Goal: Information Seeking & Learning: Learn about a topic

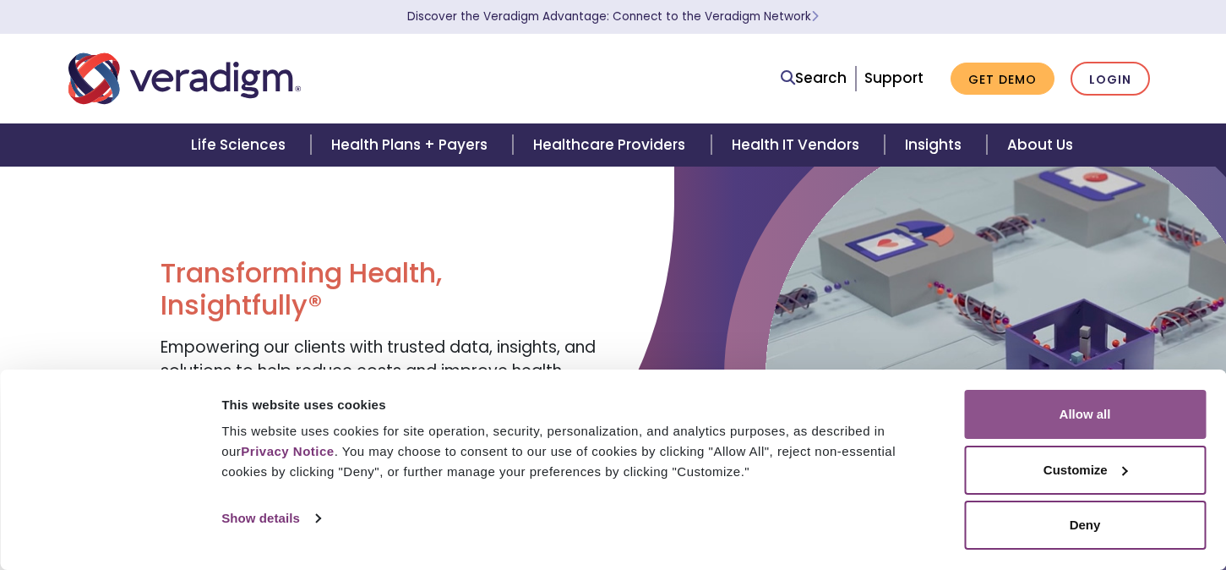
click at [1149, 412] on button "Allow all" at bounding box center [1085, 414] width 242 height 49
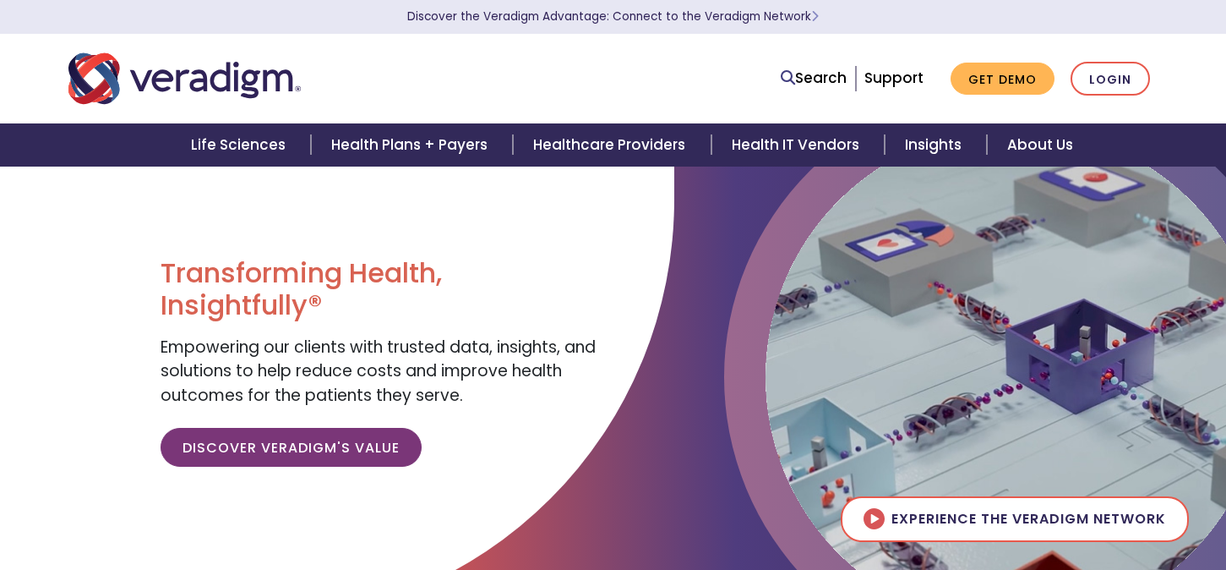
click at [330, 472] on div "Transforming Health, Insightfully® Empowering our clients with trusted data, in…" at bounding box center [380, 368] width 439 height 223
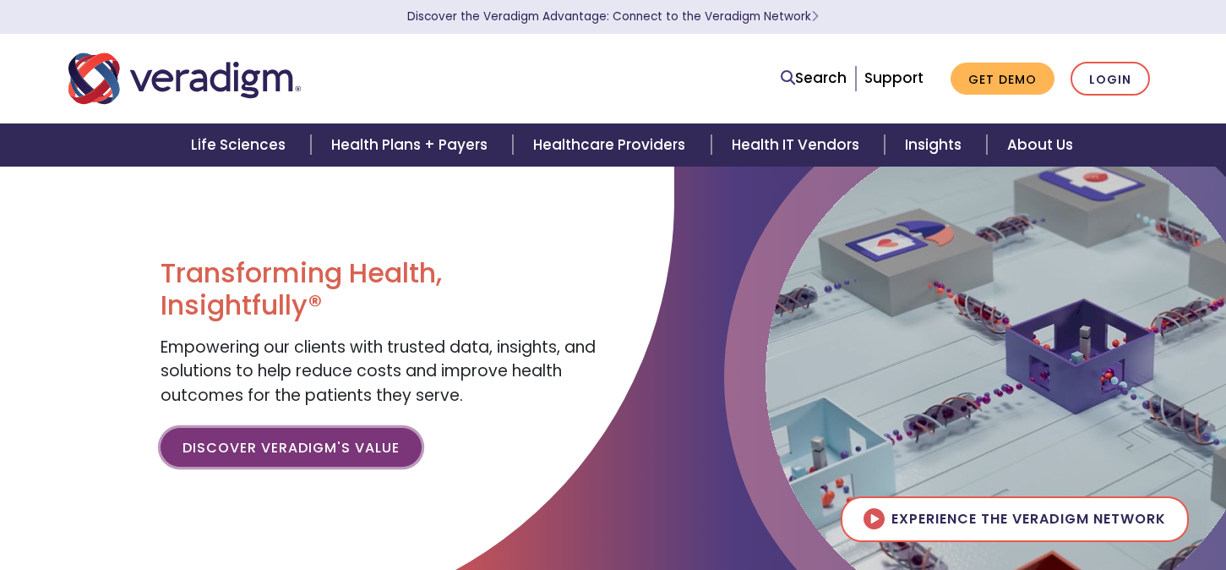
click at [330, 462] on link "Discover Veradigm's Value" at bounding box center [291, 447] width 261 height 39
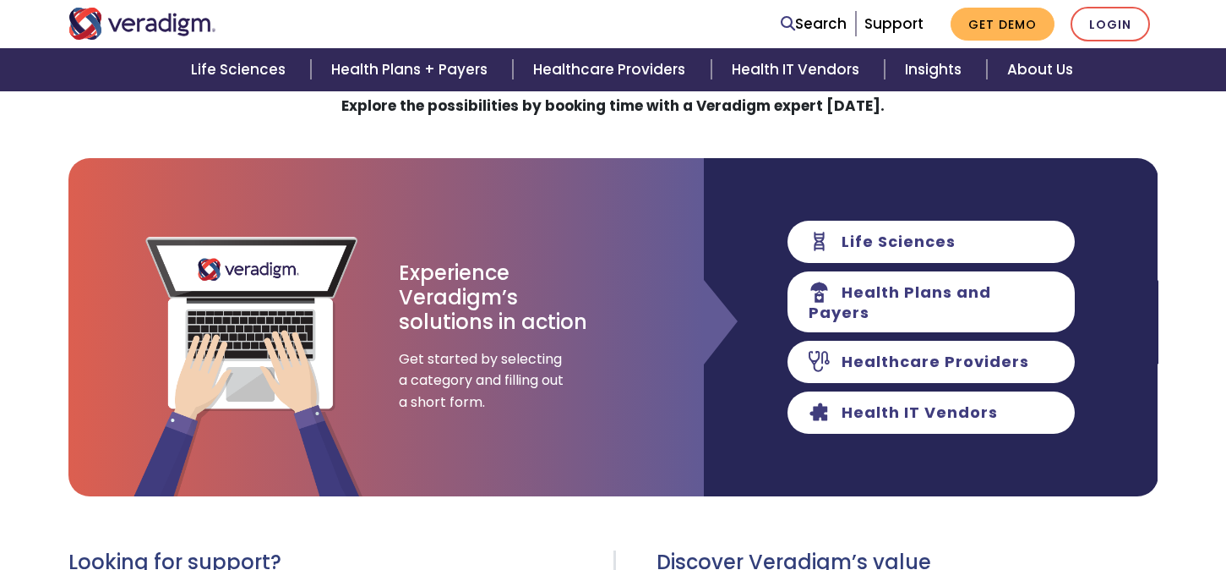
scroll to position [216, 0]
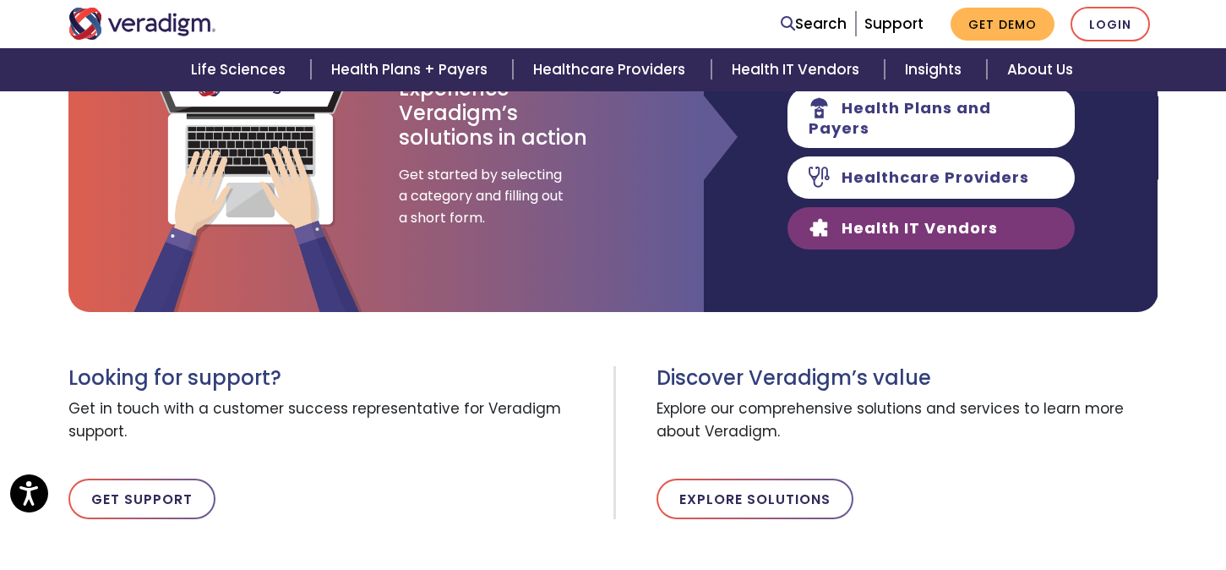
click at [921, 228] on link "Health IT Vendors" at bounding box center [931, 228] width 287 height 42
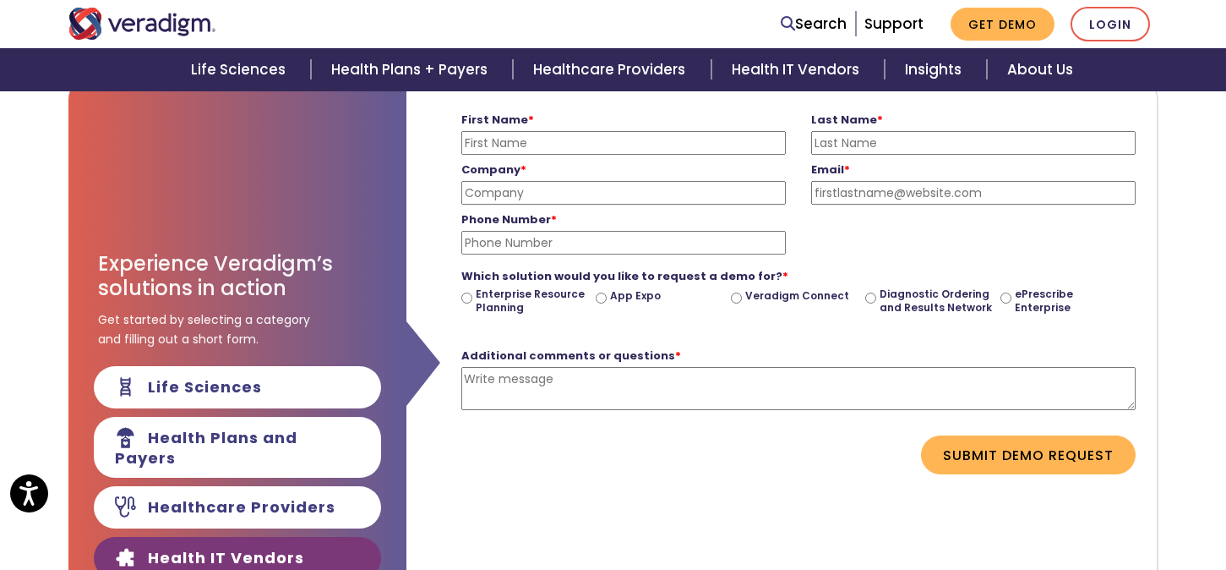
scroll to position [238, 0]
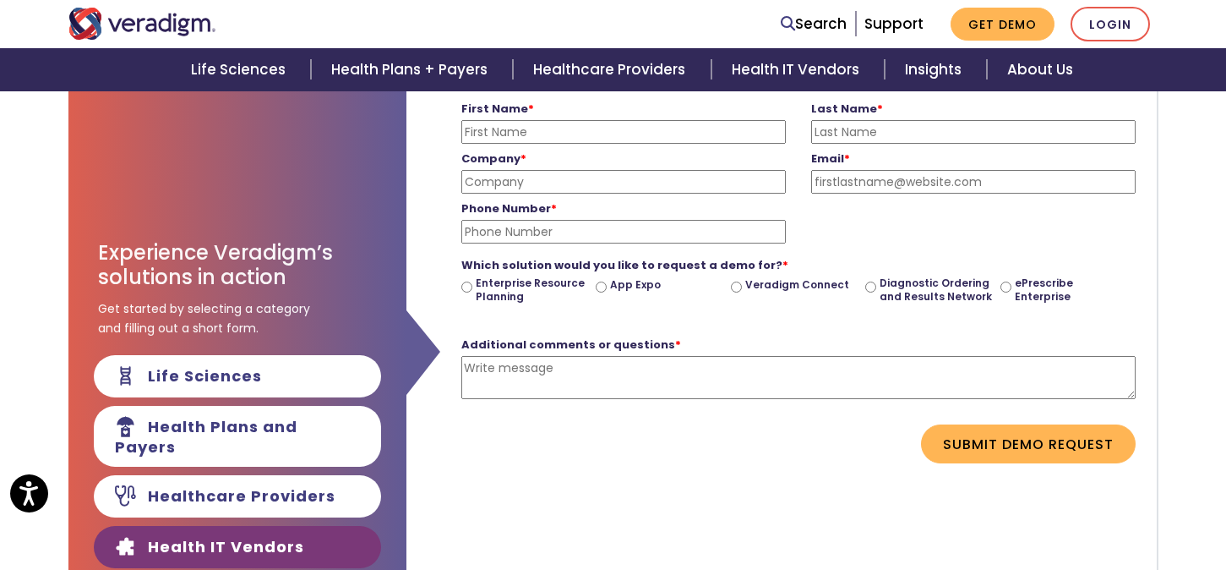
click at [867, 282] on input "Diagnostic Ordering and Results Network" at bounding box center [870, 286] width 11 height 11
radio input "true"
click at [988, 287] on label "Diagnostic Ordering and Results Network" at bounding box center [937, 289] width 114 height 26
click at [876, 287] on input "Diagnostic Ordering and Results Network" at bounding box center [870, 286] width 11 height 11
click at [1010, 287] on input "ePrescribe Enterprise" at bounding box center [1006, 286] width 11 height 11
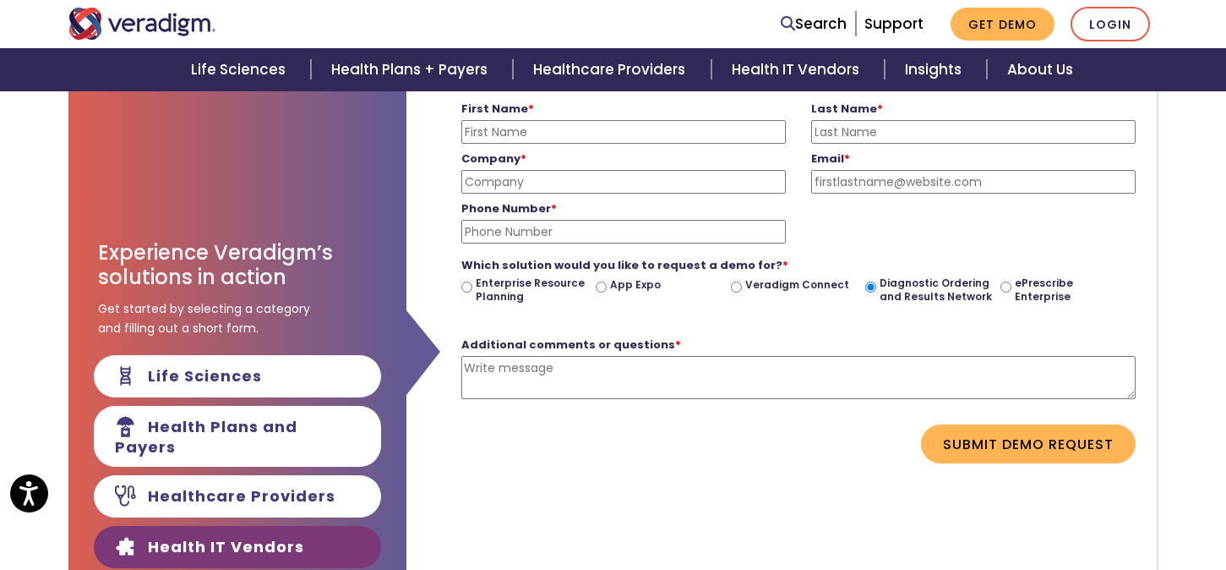
radio input "true"
click at [472, 285] on div "Enterprise Resource Planning" at bounding box center [528, 296] width 135 height 40
click at [465, 286] on input "Enterprise Resource Planning" at bounding box center [466, 286] width 11 height 11
radio input "true"
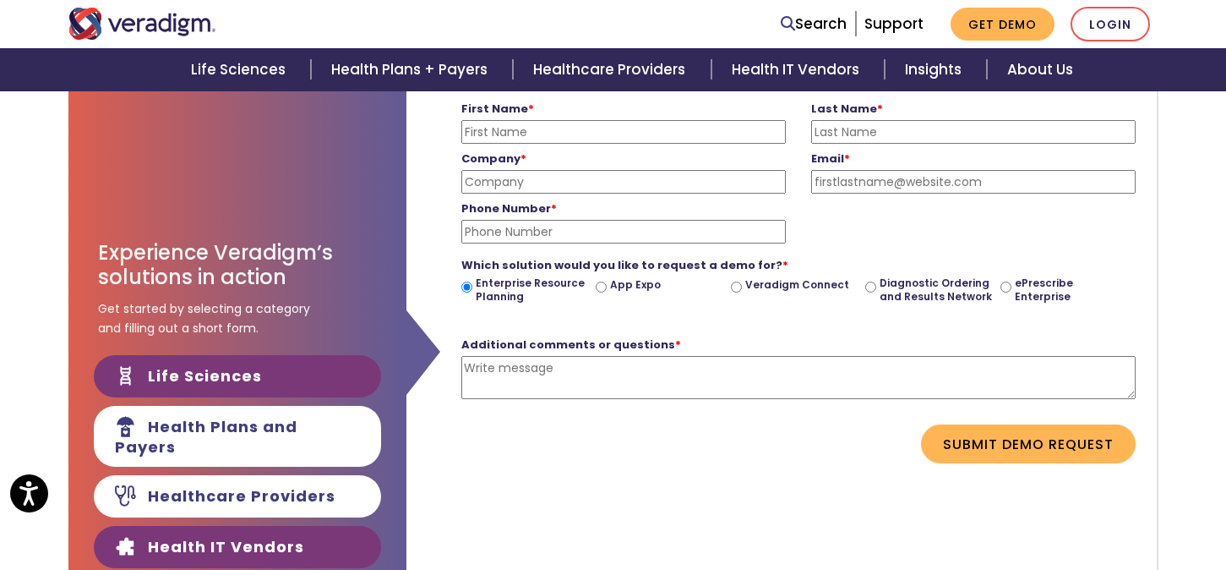
click at [253, 379] on link "Life Sciences" at bounding box center [237, 376] width 287 height 42
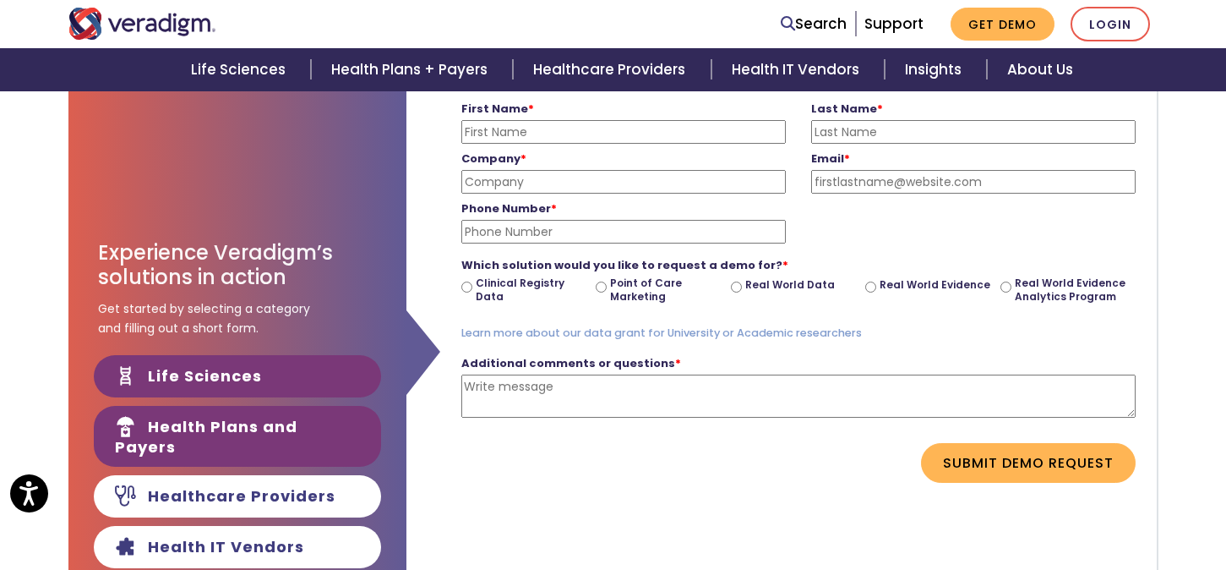
click at [247, 439] on link "Health Plans and Payers" at bounding box center [237, 436] width 287 height 61
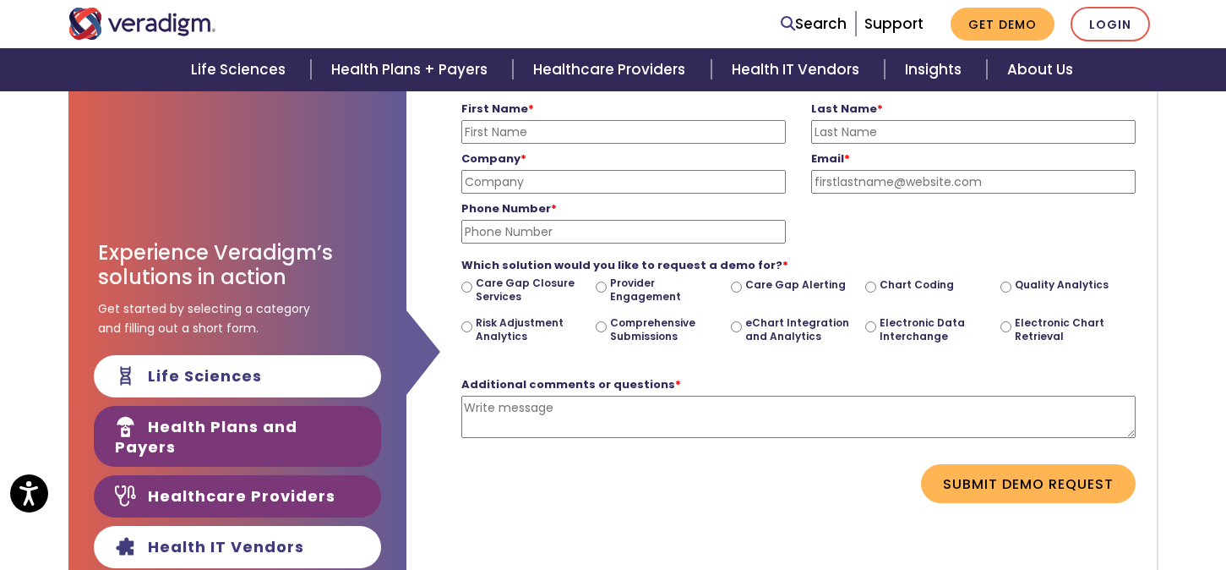
click at [233, 478] on link "Healthcare Providers" at bounding box center [237, 496] width 287 height 42
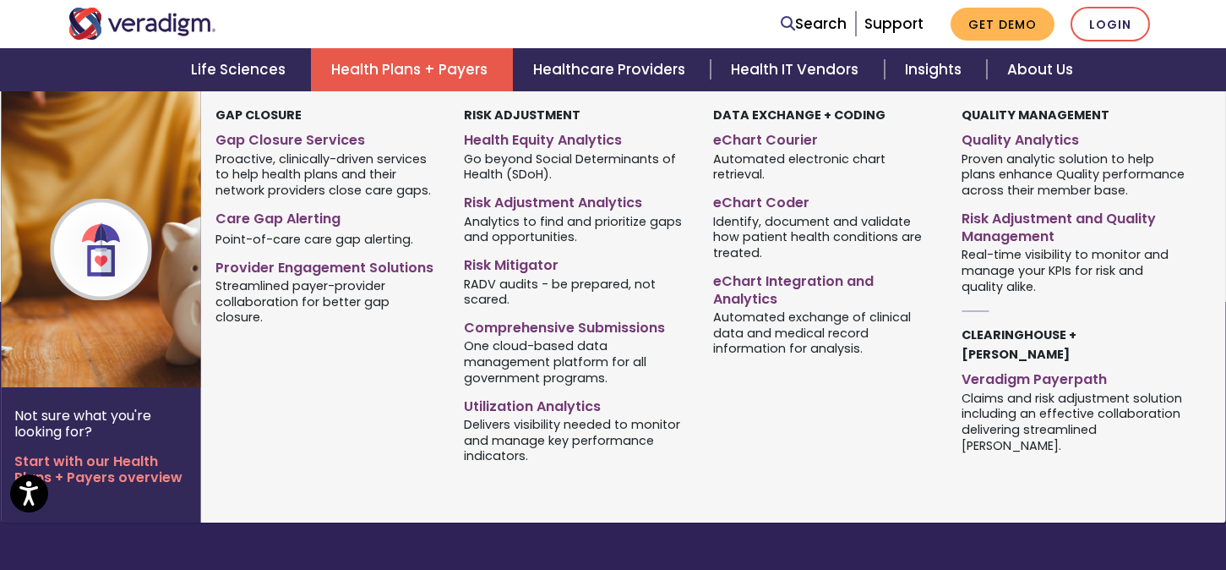
scroll to position [503, 0]
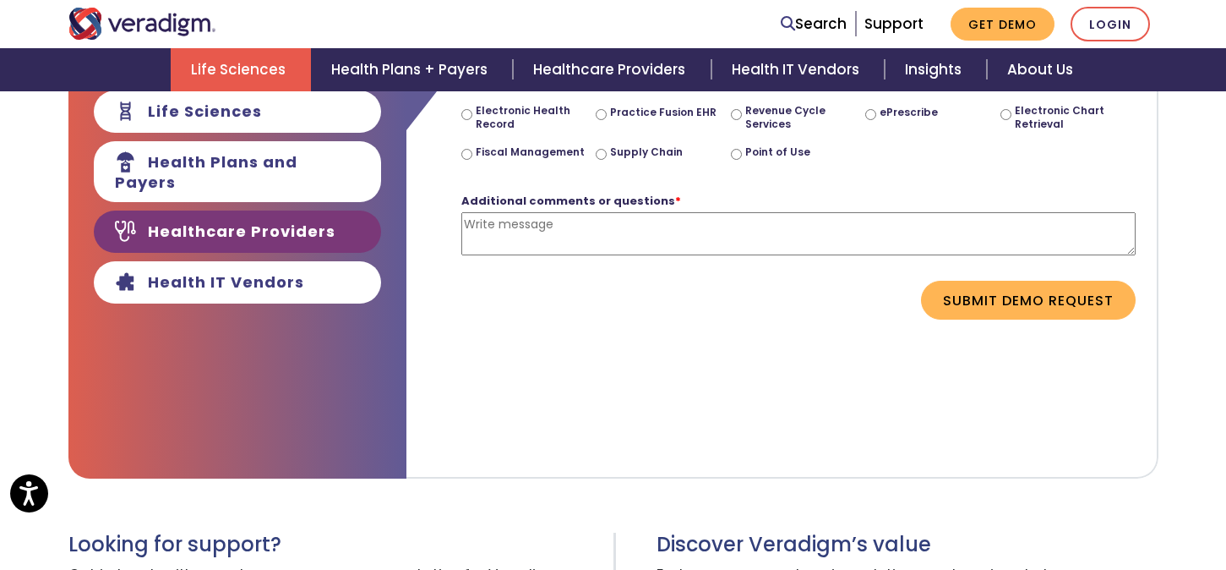
click at [263, 60] on link "Life Sciences" at bounding box center [241, 69] width 140 height 43
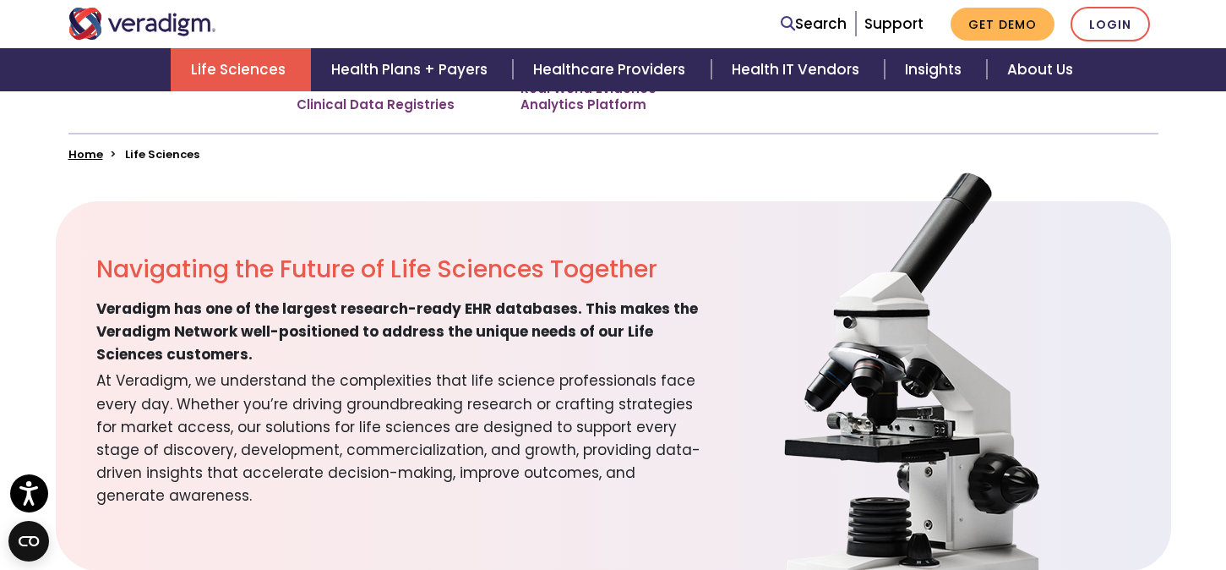
scroll to position [394, 0]
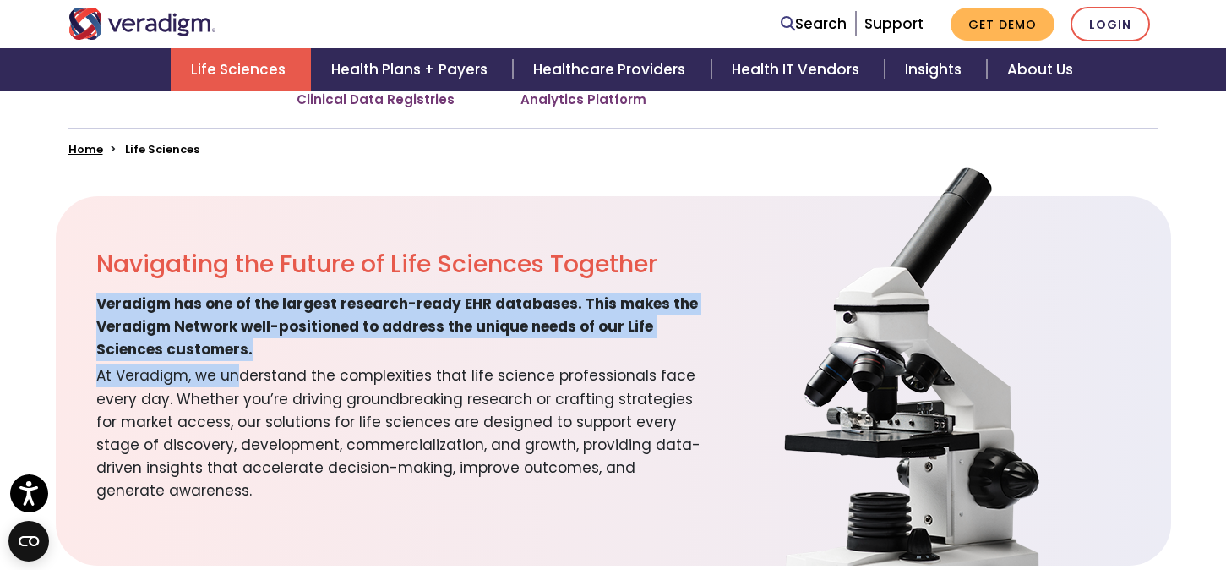
drag, startPoint x: 96, startPoint y: 300, endPoint x: 234, endPoint y: 374, distance: 156.2
click at [234, 374] on div "Navigating the Future of Life Sciences Together Veradigm has one of the largest…" at bounding box center [381, 380] width 651 height 369
click at [234, 373] on span "At Veradigm, we understand the complexities that life science professionals fac…" at bounding box center [401, 431] width 610 height 141
drag, startPoint x: 95, startPoint y: 300, endPoint x: 269, endPoint y: 368, distance: 186.8
click at [269, 368] on div "Navigating the Future of Life Sciences Together Veradigm has one of the largest…" at bounding box center [381, 380] width 651 height 369
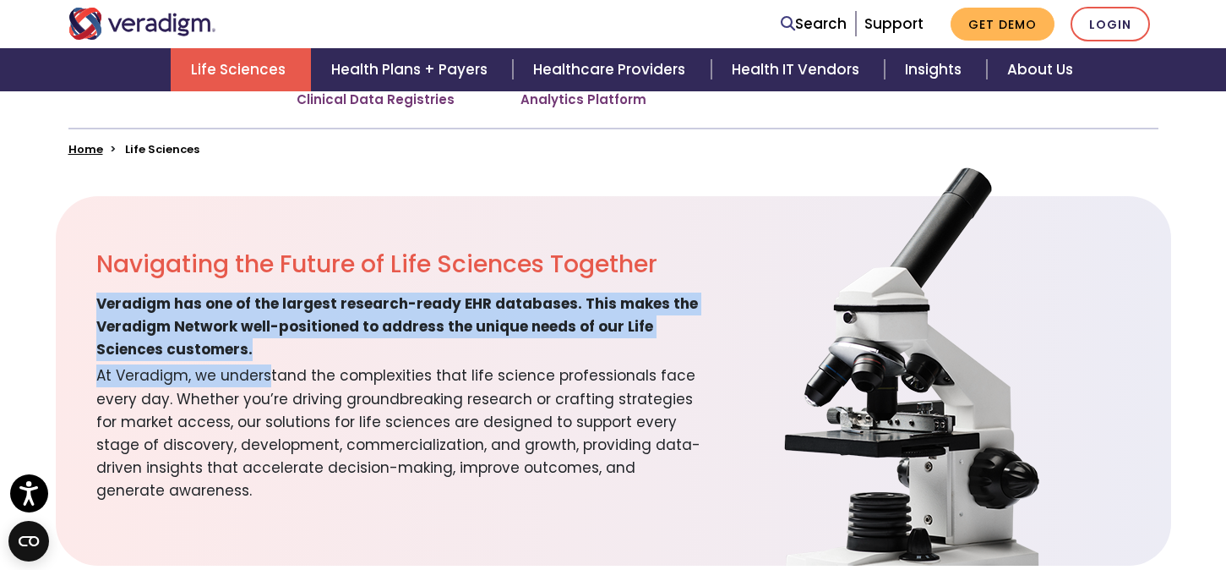
click at [269, 368] on span "At Veradigm, we understand the complexities that life science professionals fac…" at bounding box center [401, 431] width 610 height 141
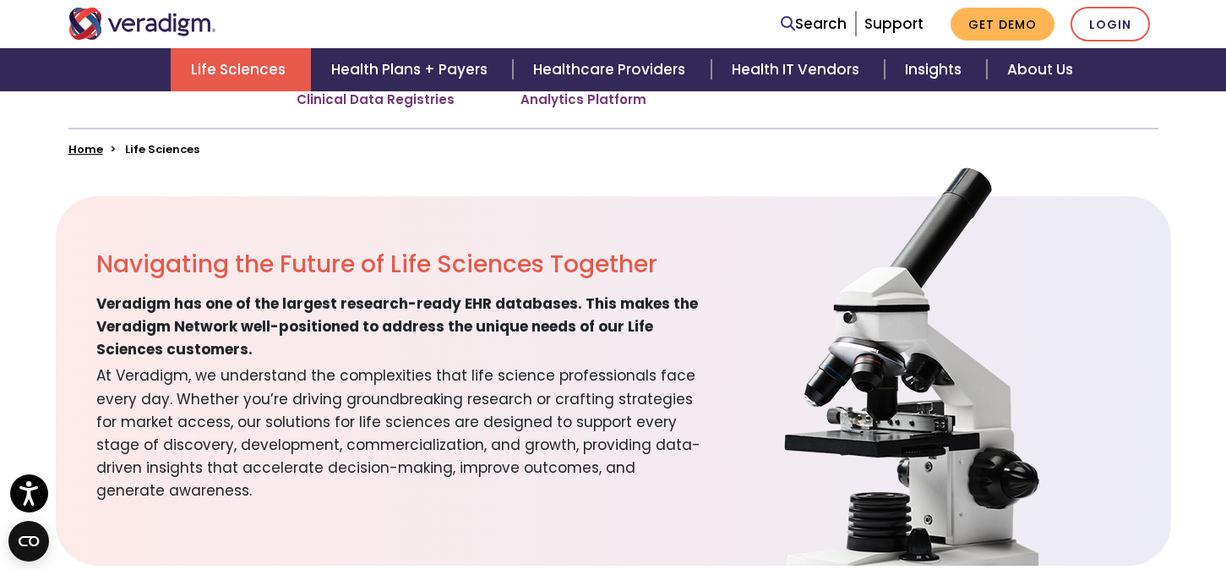
click at [130, 279] on h2 "Navigating the Future of Life Sciences Together" at bounding box center [401, 264] width 610 height 29
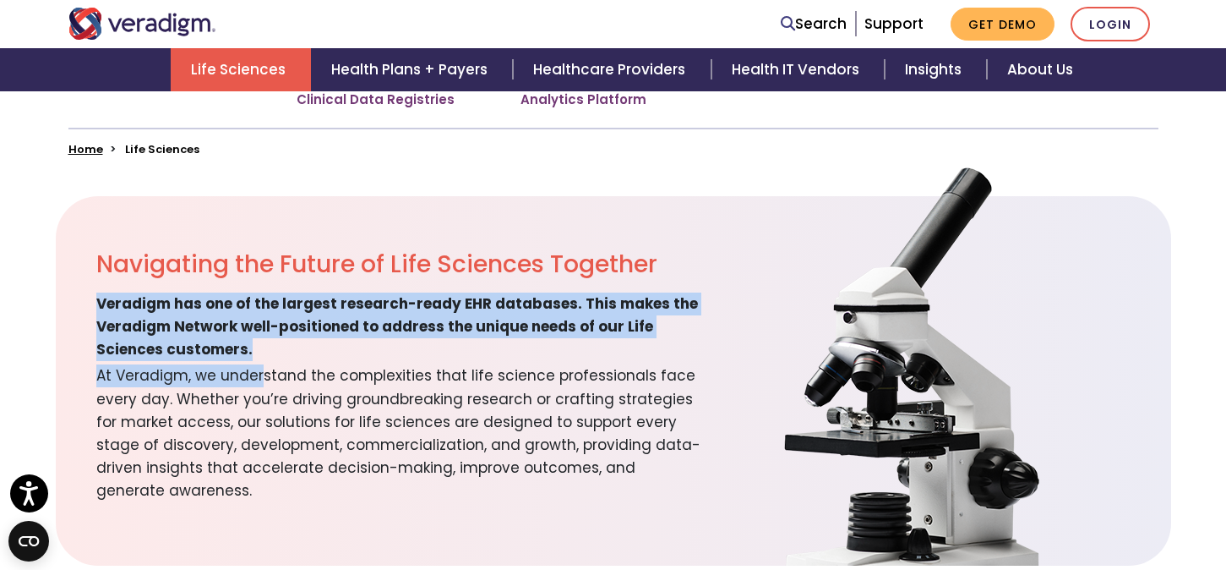
drag, startPoint x: 97, startPoint y: 304, endPoint x: 263, endPoint y: 364, distance: 176.2
click at [263, 364] on div "Navigating the Future of Life Sciences Together Veradigm has one of the largest…" at bounding box center [381, 380] width 651 height 369
click at [263, 364] on span "At Veradigm, we understand the complexities that life science professionals fac…" at bounding box center [401, 431] width 610 height 141
drag, startPoint x: 92, startPoint y: 297, endPoint x: 253, endPoint y: 355, distance: 170.8
click at [254, 356] on div "Navigating the Future of Life Sciences Together Veradigm has one of the largest…" at bounding box center [381, 380] width 651 height 369
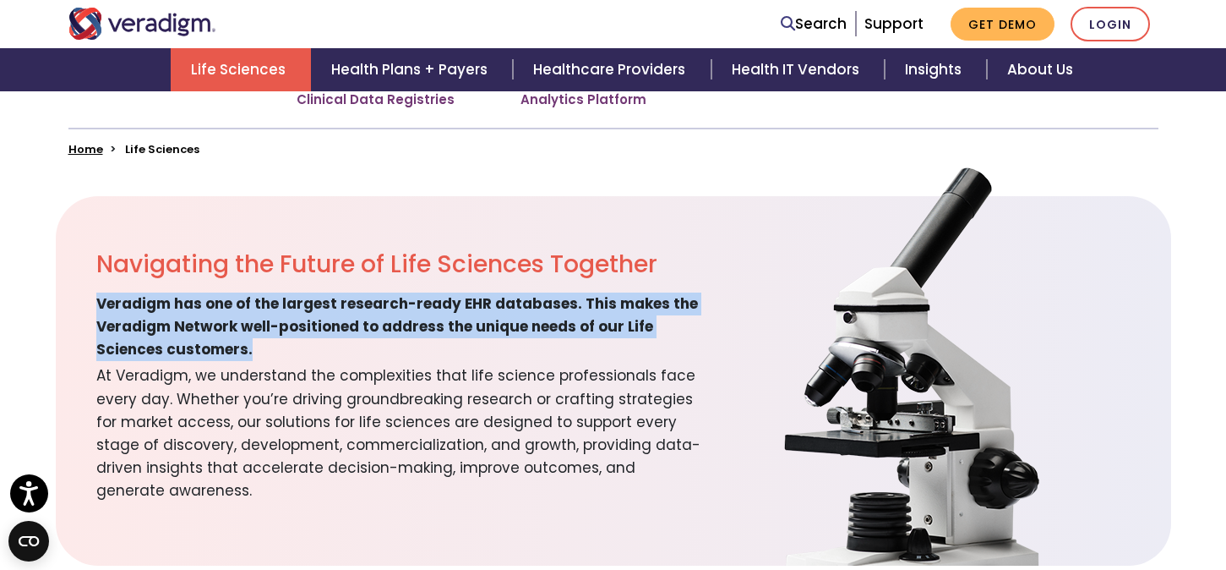
click at [253, 355] on span "Veradigm has one of the largest research-ready EHR databases. This makes the Ve…" at bounding box center [401, 326] width 610 height 69
drag, startPoint x: 96, startPoint y: 303, endPoint x: 227, endPoint y: 357, distance: 141.7
click at [227, 358] on span "Veradigm has one of the largest research-ready EHR databases. This makes the Ve…" at bounding box center [401, 326] width 610 height 69
click at [224, 358] on span "Veradigm has one of the largest research-ready EHR databases. This makes the Ve…" at bounding box center [401, 326] width 610 height 69
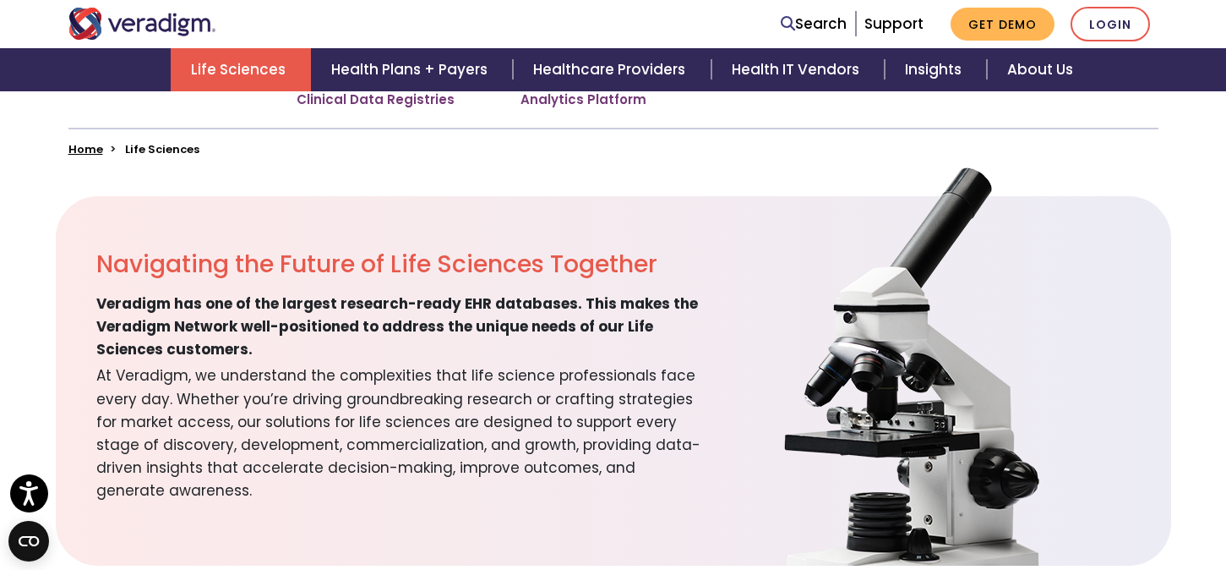
click at [151, 340] on span "Veradigm has one of the largest research-ready EHR databases. This makes the Ve…" at bounding box center [401, 326] width 610 height 69
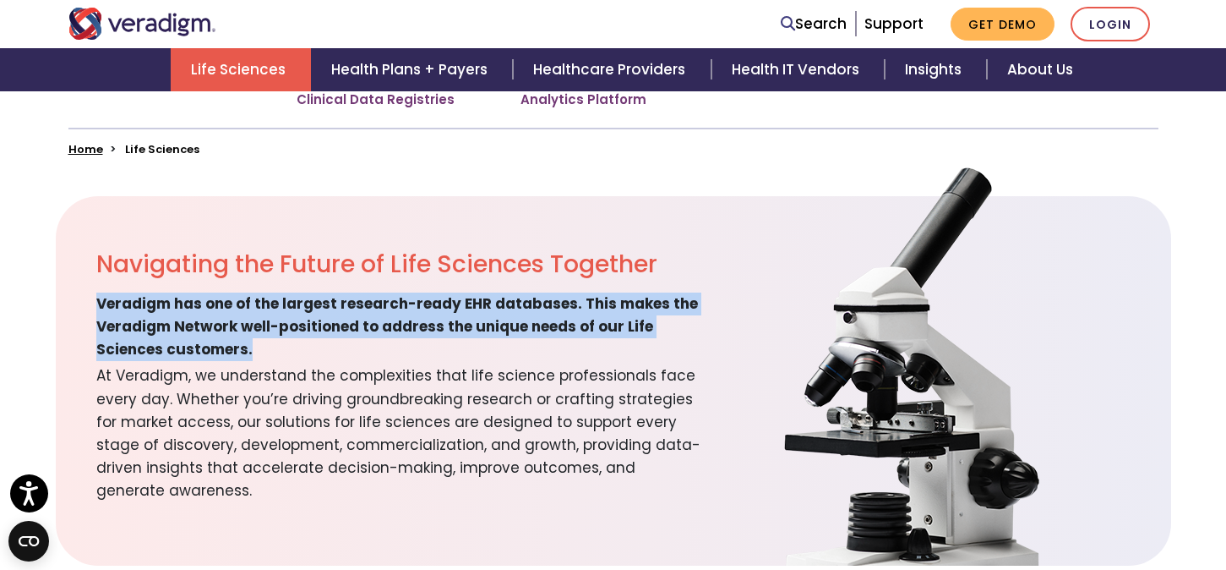
drag, startPoint x: 96, startPoint y: 298, endPoint x: 265, endPoint y: 347, distance: 176.2
click at [265, 347] on span "Veradigm has one of the largest research-ready EHR databases. This makes the Ve…" at bounding box center [401, 326] width 610 height 69
drag, startPoint x: 96, startPoint y: 298, endPoint x: 259, endPoint y: 361, distance: 175.8
click at [260, 361] on div "Navigating the Future of Life Sciences Together Veradigm has one of the largest…" at bounding box center [381, 380] width 651 height 369
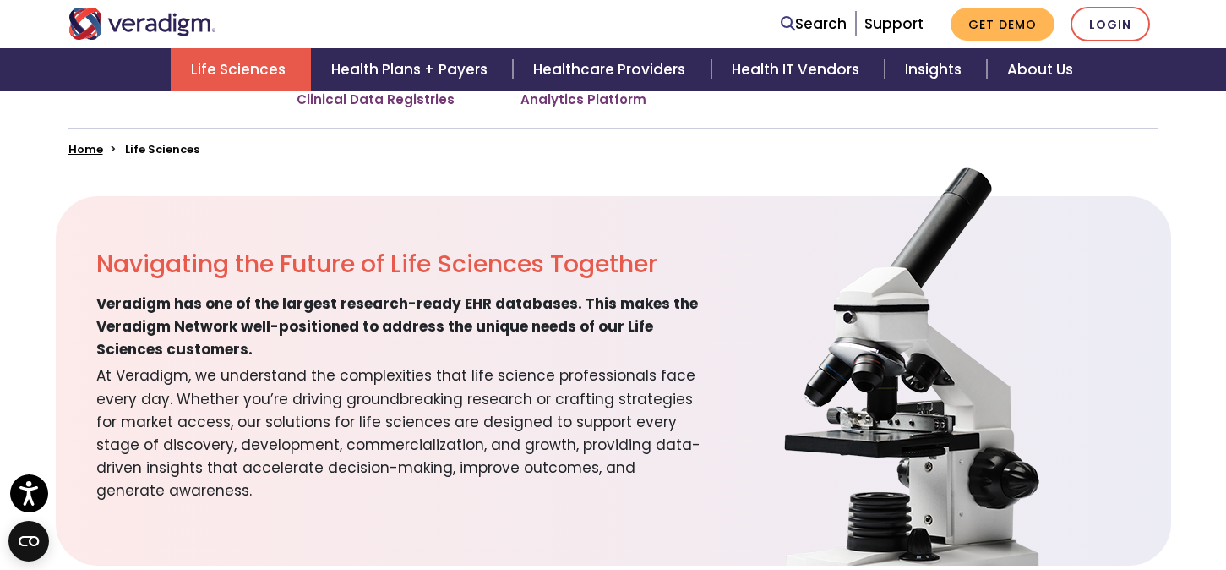
click at [259, 361] on span "At Veradigm, we understand the complexities that life science professionals fac…" at bounding box center [401, 431] width 610 height 141
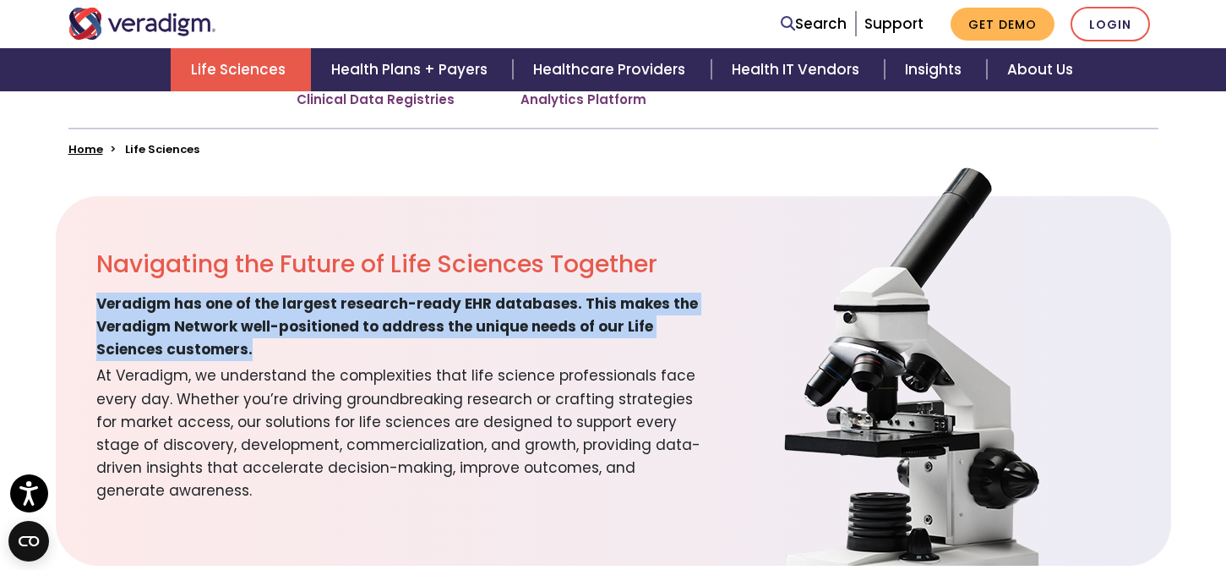
drag, startPoint x: 96, startPoint y: 298, endPoint x: 281, endPoint y: 357, distance: 194.1
click at [281, 355] on span "Veradigm has one of the largest research-ready EHR databases. This makes the Ve…" at bounding box center [401, 326] width 610 height 69
click at [281, 357] on span "Veradigm has one of the largest research-ready EHR databases. This makes the Ve…" at bounding box center [401, 326] width 610 height 69
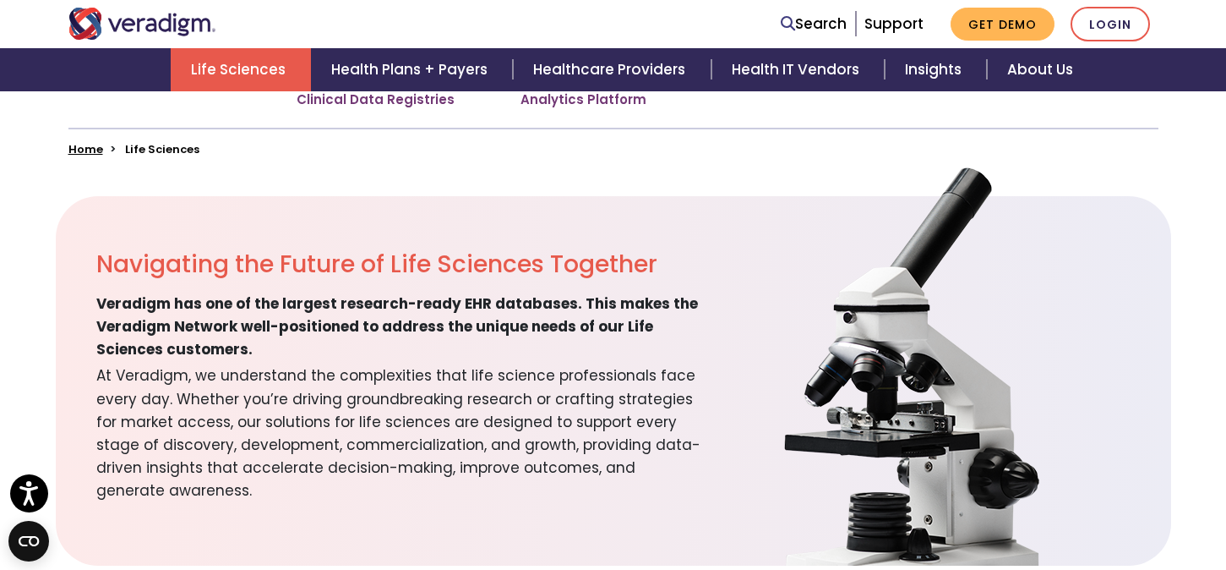
click at [263, 364] on span "At Veradigm, we understand the complexities that life science professionals fac…" at bounding box center [401, 431] width 610 height 141
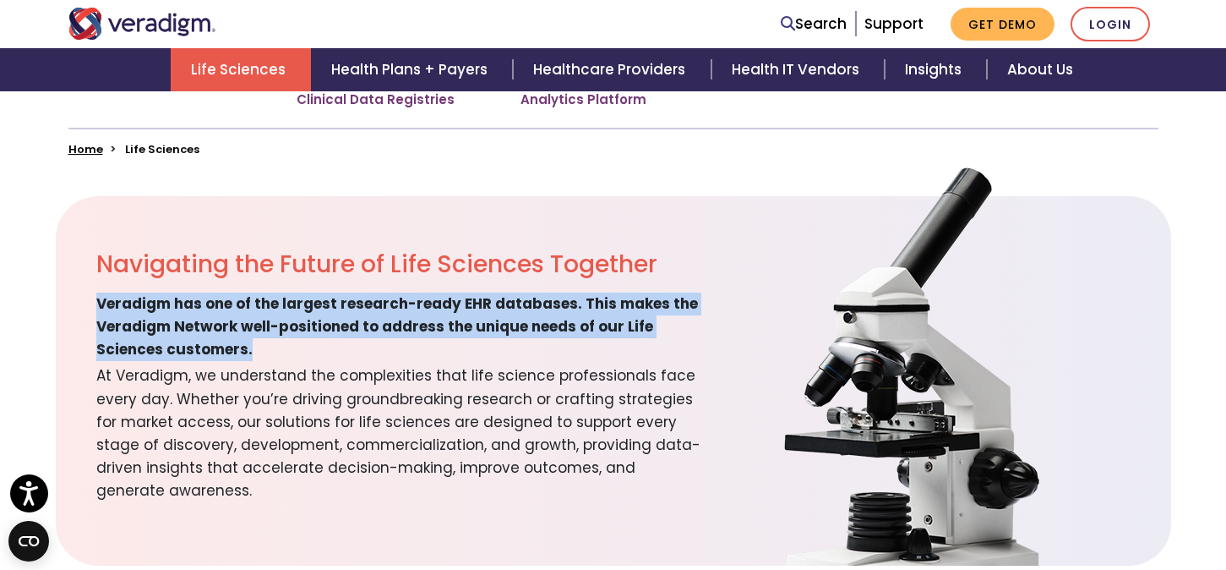
drag, startPoint x: 93, startPoint y: 297, endPoint x: 267, endPoint y: 342, distance: 180.0
click at [267, 342] on div "Navigating the Future of Life Sciences Together Veradigm has one of the largest…" at bounding box center [381, 380] width 651 height 369
click at [267, 342] on span "Veradigm has one of the largest research-ready EHR databases. This makes the Ve…" at bounding box center [401, 326] width 610 height 69
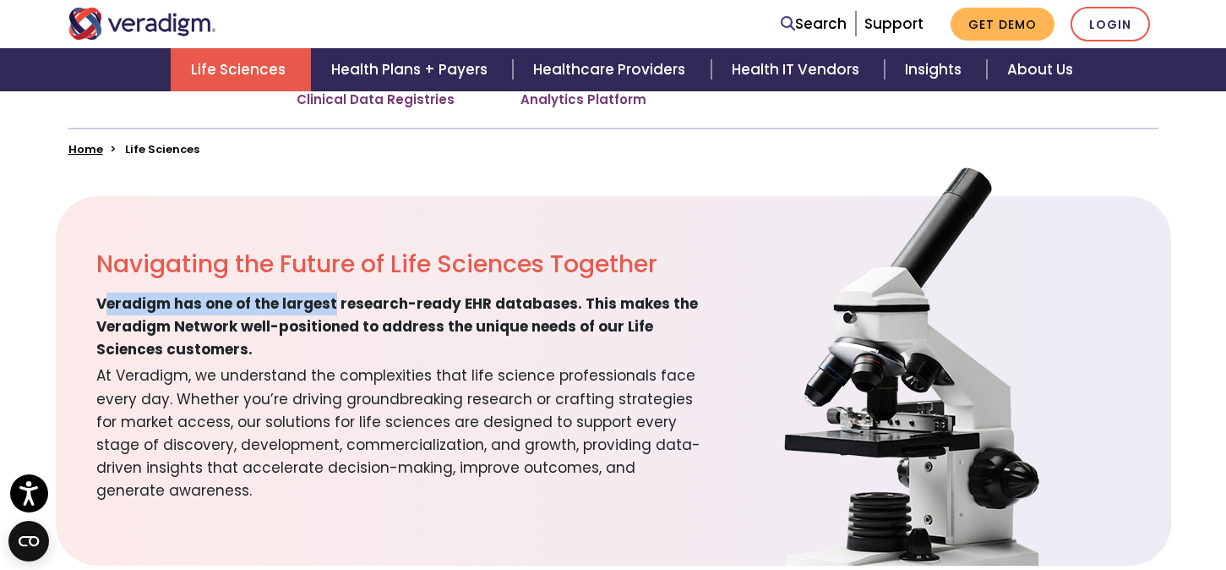
drag, startPoint x: 108, startPoint y: 296, endPoint x: 336, endPoint y: 316, distance: 229.1
click at [335, 315] on span "Veradigm has one of the largest research-ready EHR databases. This makes the Ve…" at bounding box center [401, 326] width 610 height 69
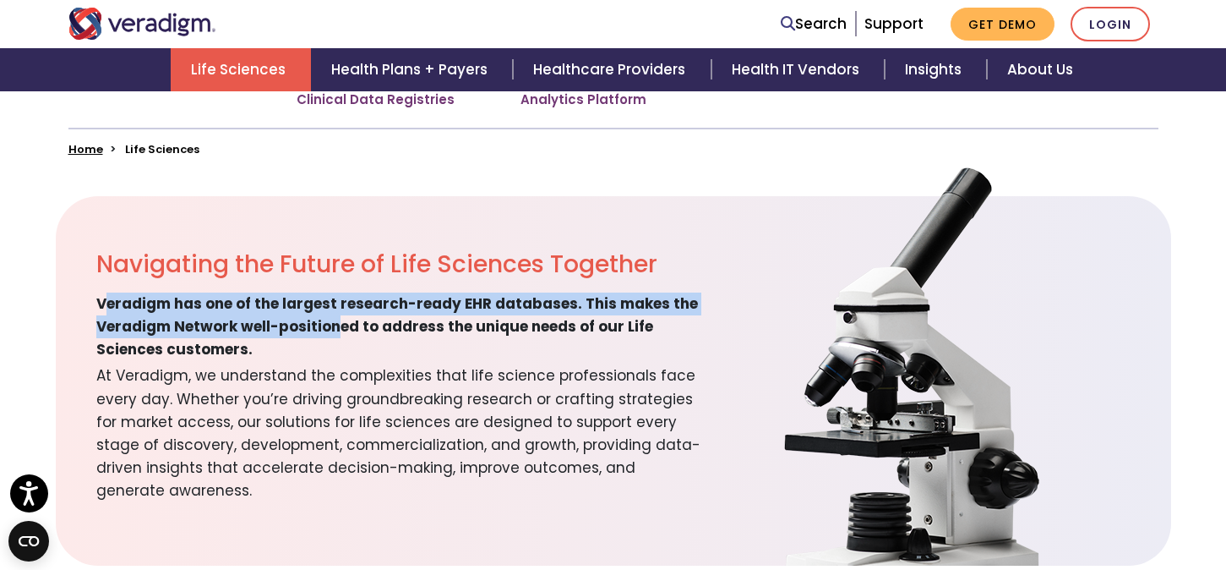
click at [336, 316] on span "Veradigm has one of the largest research-ready EHR databases. This makes the Ve…" at bounding box center [401, 326] width 610 height 69
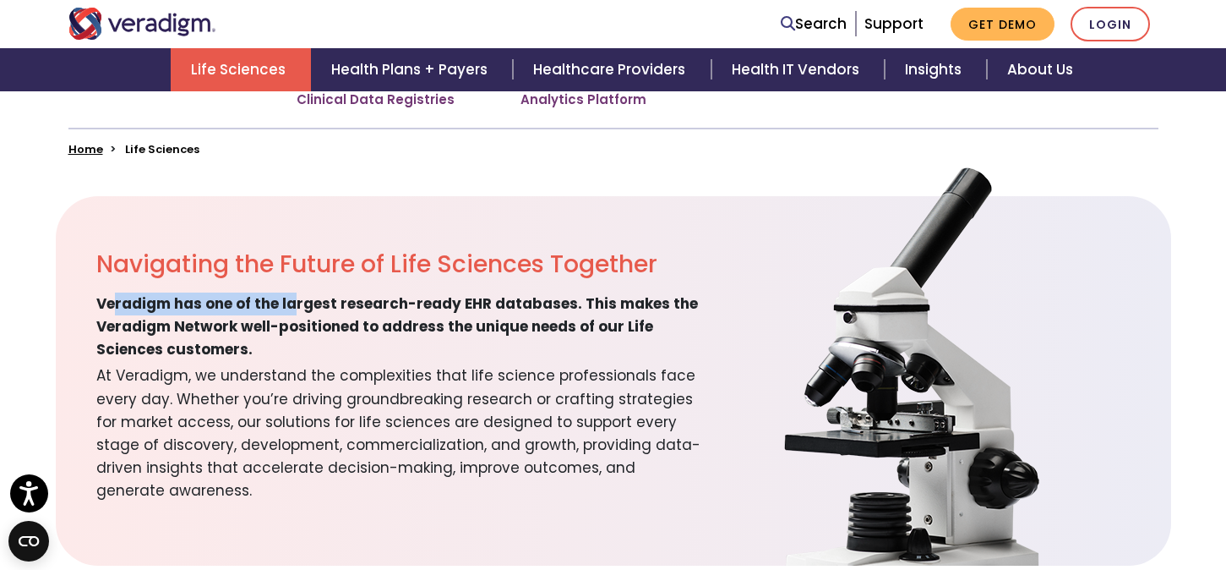
drag, startPoint x: 149, startPoint y: 296, endPoint x: 358, endPoint y: 350, distance: 216.5
click at [356, 348] on span "Veradigm has one of the largest research-ready EHR databases. This makes the Ve…" at bounding box center [401, 326] width 610 height 69
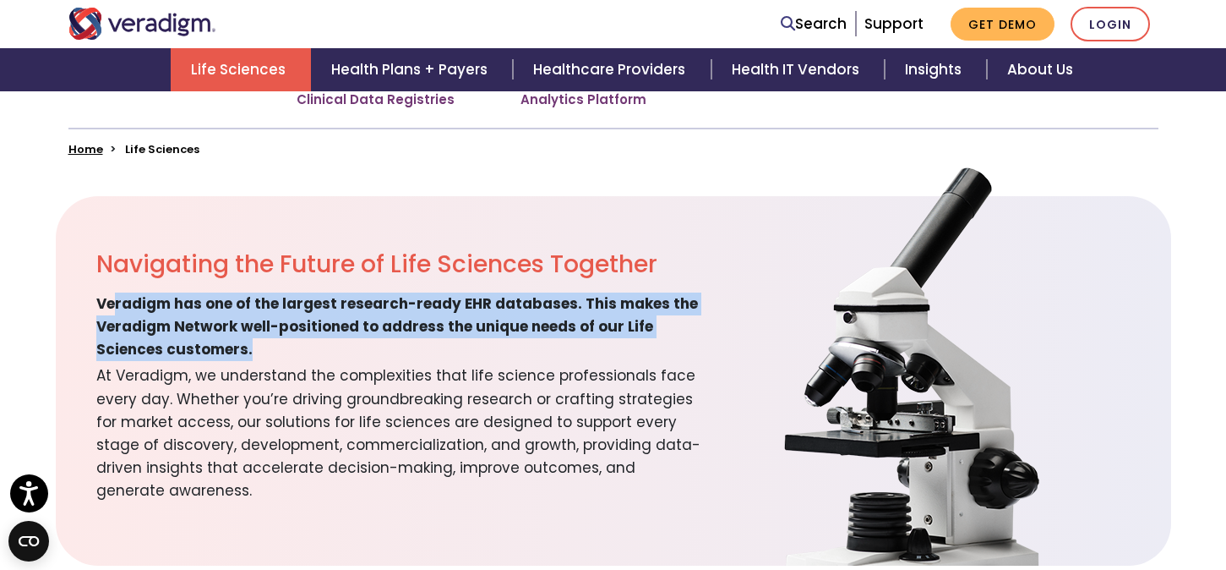
click at [358, 350] on span "Veradigm has one of the largest research-ready EHR databases. This makes the Ve…" at bounding box center [401, 326] width 610 height 69
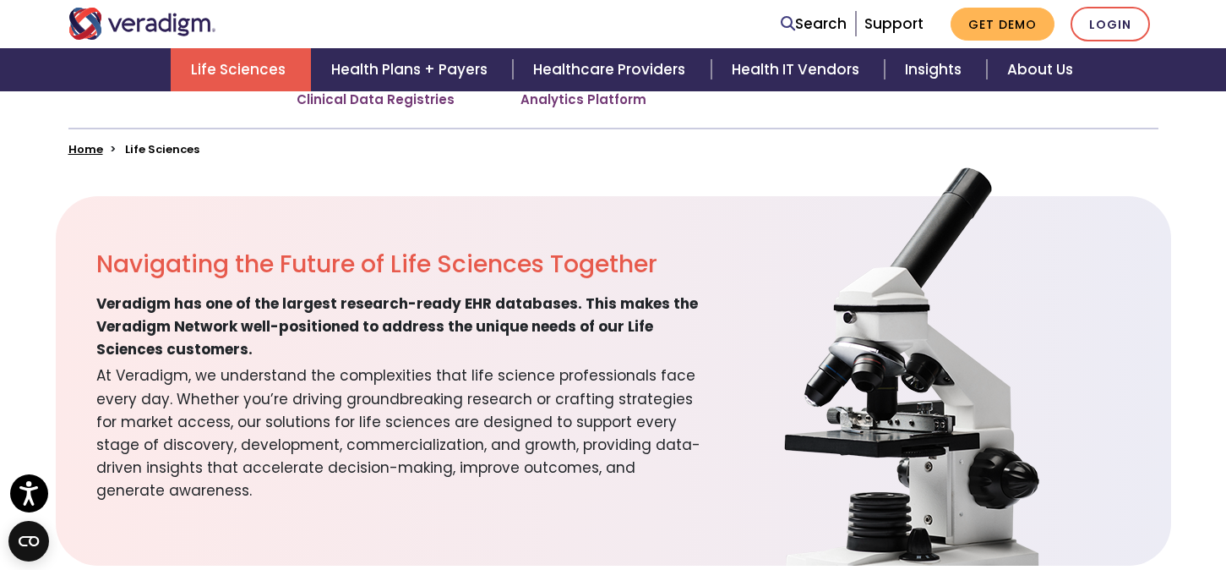
drag, startPoint x: 412, startPoint y: 307, endPoint x: 434, endPoint y: 341, distance: 41.0
click at [434, 341] on span "Veradigm has one of the largest research-ready EHR databases. This makes the Ve…" at bounding box center [401, 326] width 610 height 69
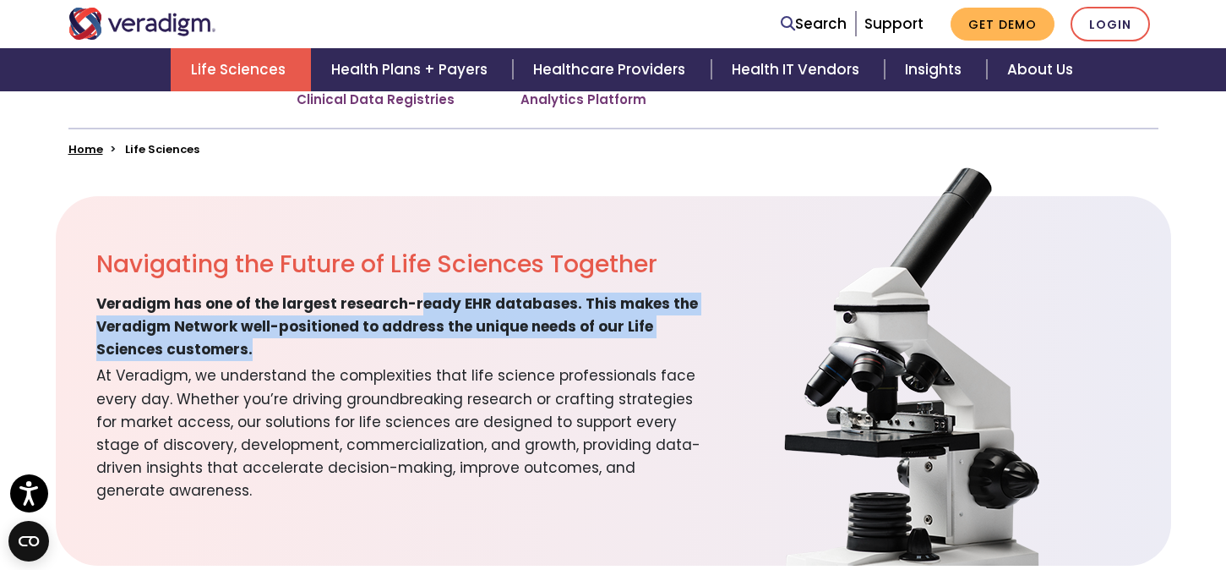
click at [434, 341] on span "Veradigm has one of the largest research-ready EHR databases. This makes the Ve…" at bounding box center [401, 326] width 610 height 69
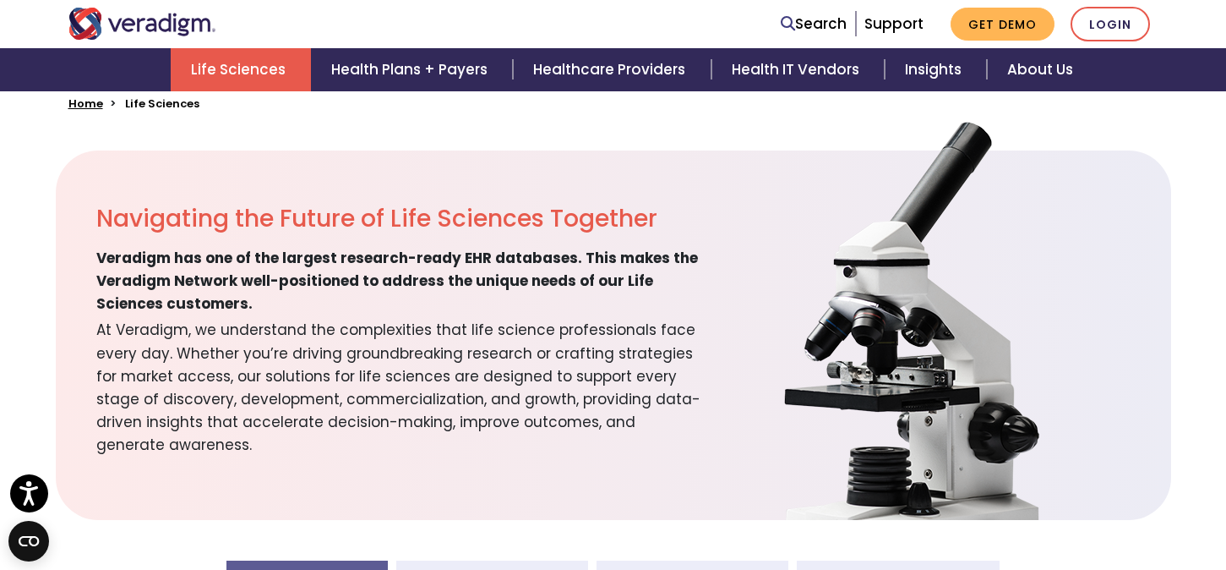
scroll to position [473, 0]
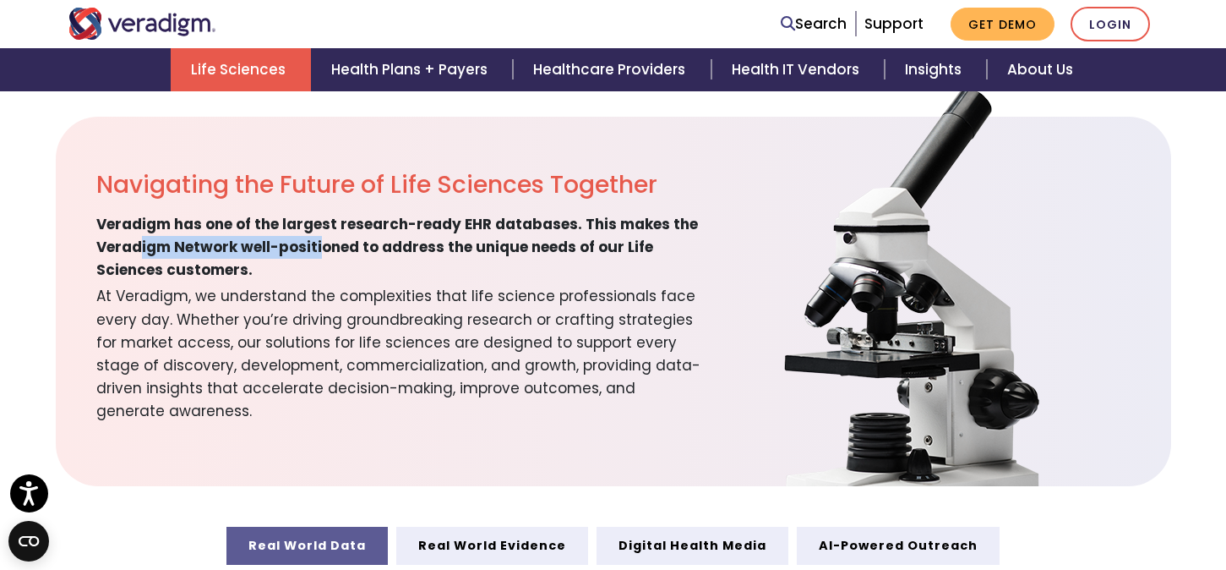
drag, startPoint x: 141, startPoint y: 248, endPoint x: 332, endPoint y: 255, distance: 191.2
click at [329, 253] on span "Veradigm has one of the largest research-ready EHR databases. This makes the Ve…" at bounding box center [401, 247] width 610 height 69
click at [332, 255] on span "Veradigm has one of the largest research-ready EHR databases. This makes the Ve…" at bounding box center [401, 247] width 610 height 69
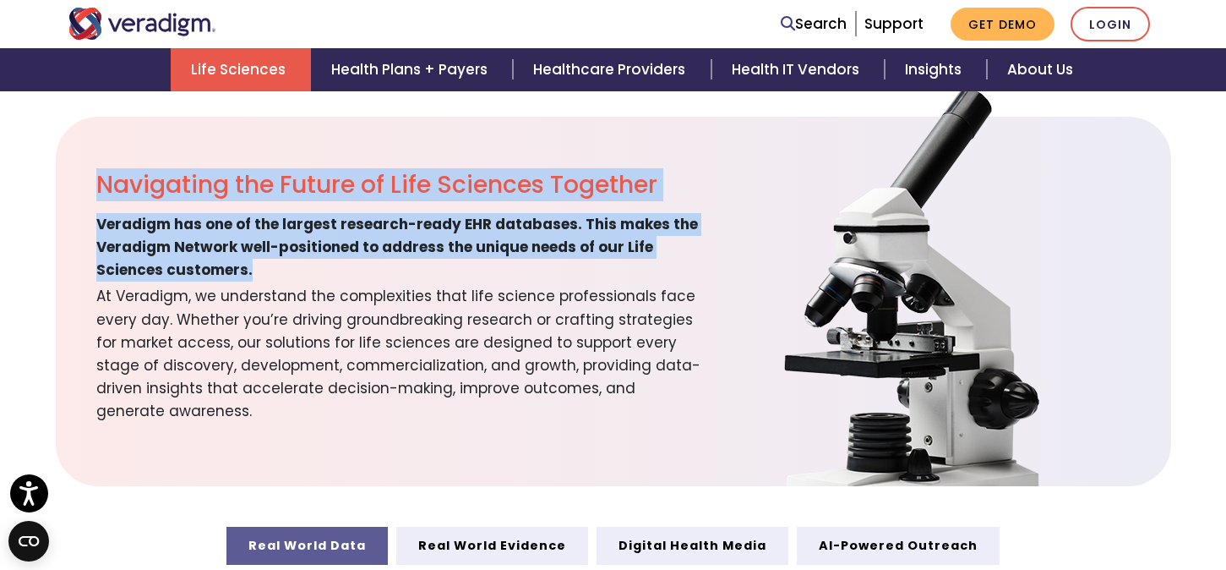
drag, startPoint x: 311, startPoint y: 264, endPoint x: 102, endPoint y: 181, distance: 224.6
click at [101, 181] on div "Navigating the Future of Life Sciences Together Veradigm has one of the largest…" at bounding box center [381, 301] width 651 height 369
click at [300, 287] on span "At Veradigm, we understand the complexities that life science professionals fac…" at bounding box center [401, 351] width 610 height 141
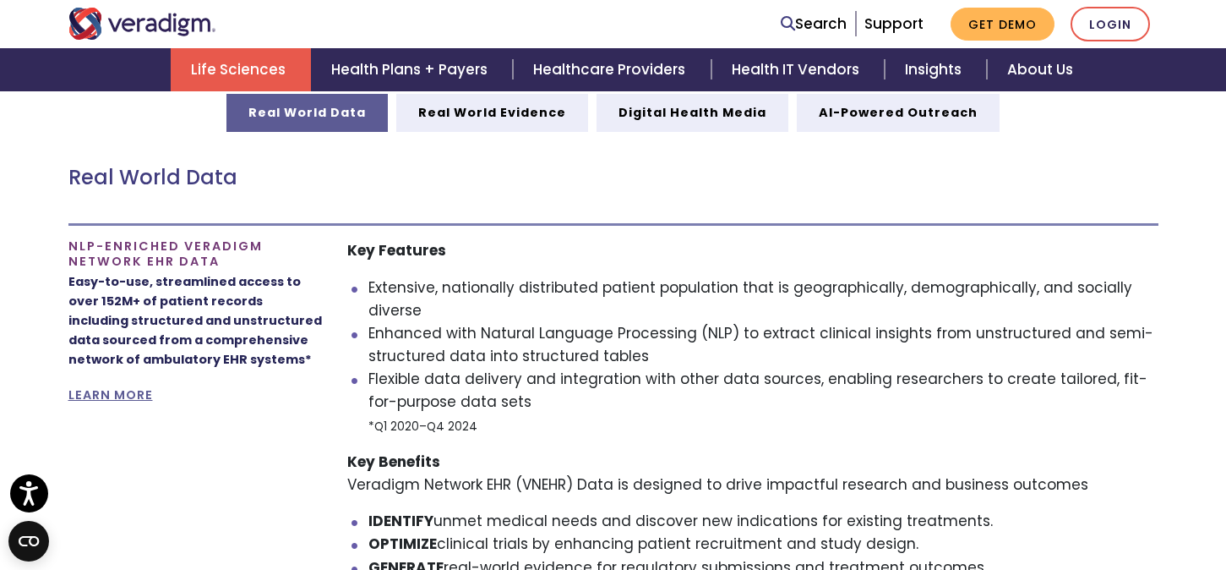
scroll to position [936, 0]
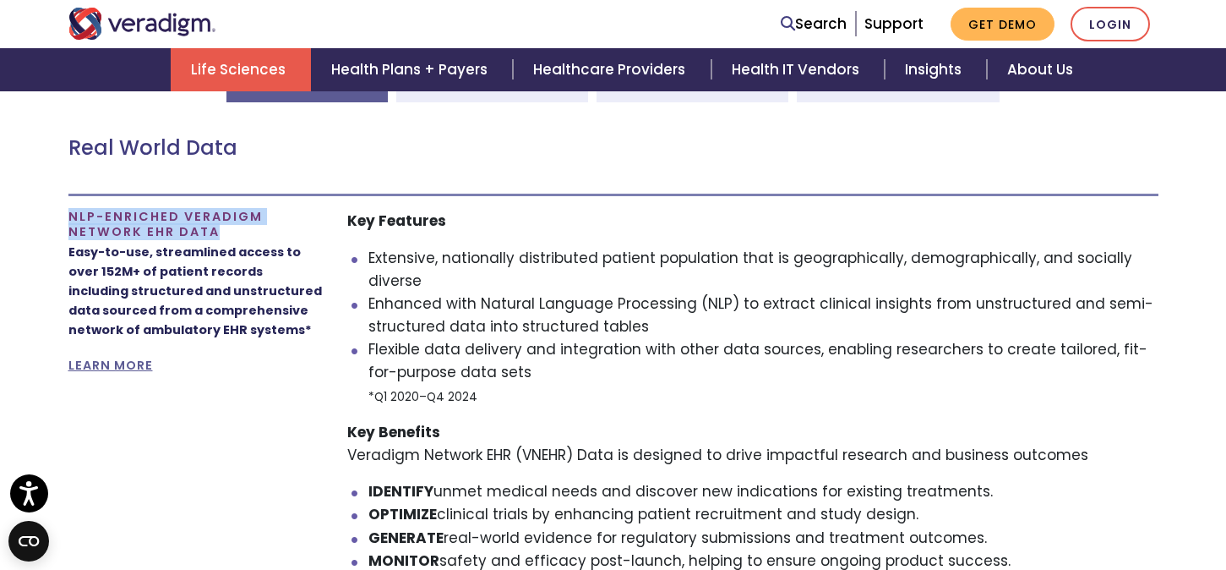
drag, startPoint x: 67, startPoint y: 212, endPoint x: 297, endPoint y: 251, distance: 233.2
click at [294, 250] on div "NLP-ENRICHED VERADIGM NETWORK EHR DATA Easy-to-use, streamlined access to over …" at bounding box center [195, 398] width 279 height 376
click at [297, 251] on p "Easy-to-use, streamlined access to over 152M+ of patient records including stru…" at bounding box center [195, 291] width 254 height 97
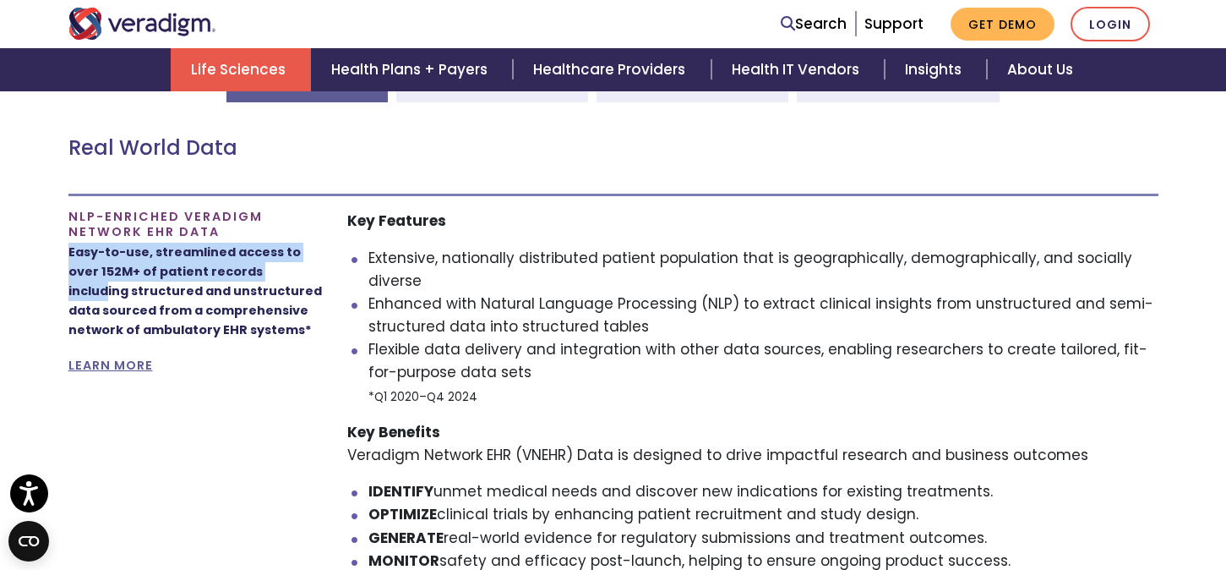
drag, startPoint x: 53, startPoint y: 253, endPoint x: 289, endPoint y: 267, distance: 236.2
click at [289, 267] on section "Real World Data Real World Evidence Digital Health Media AI-Powered Outreach Re…" at bounding box center [613, 550] width 1226 height 972
click at [290, 267] on p "Easy-to-use, streamlined access to over 152M+ of patient records including stru…" at bounding box center [195, 291] width 254 height 97
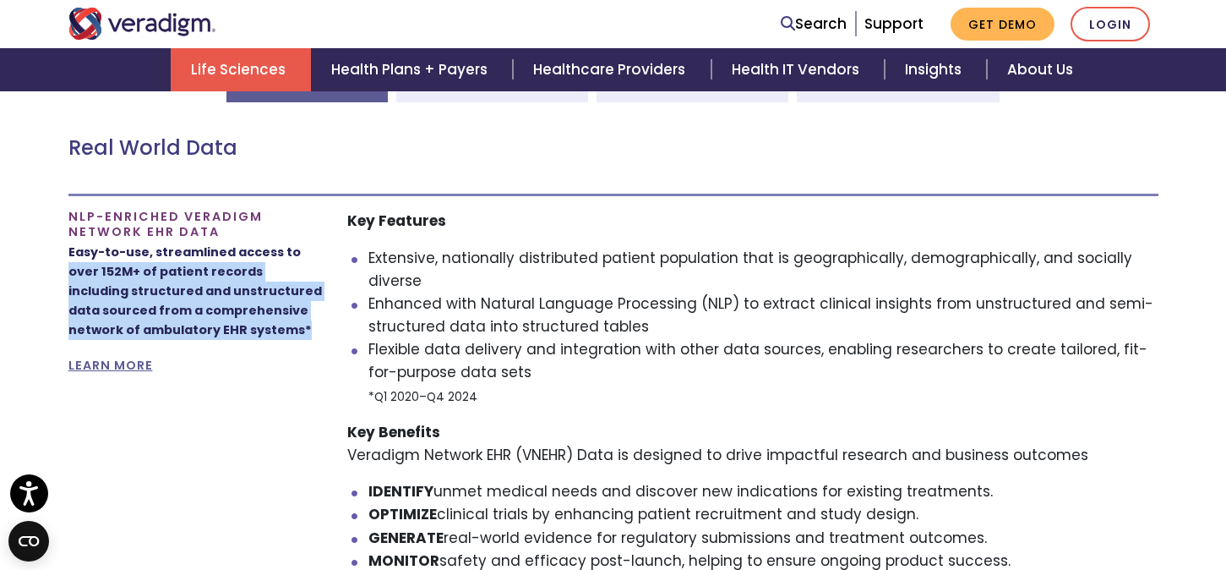
drag, startPoint x: 68, startPoint y: 270, endPoint x: 308, endPoint y: 336, distance: 248.3
click at [308, 336] on p "Easy-to-use, streamlined access to over 152M+ of patient records including stru…" at bounding box center [195, 291] width 254 height 97
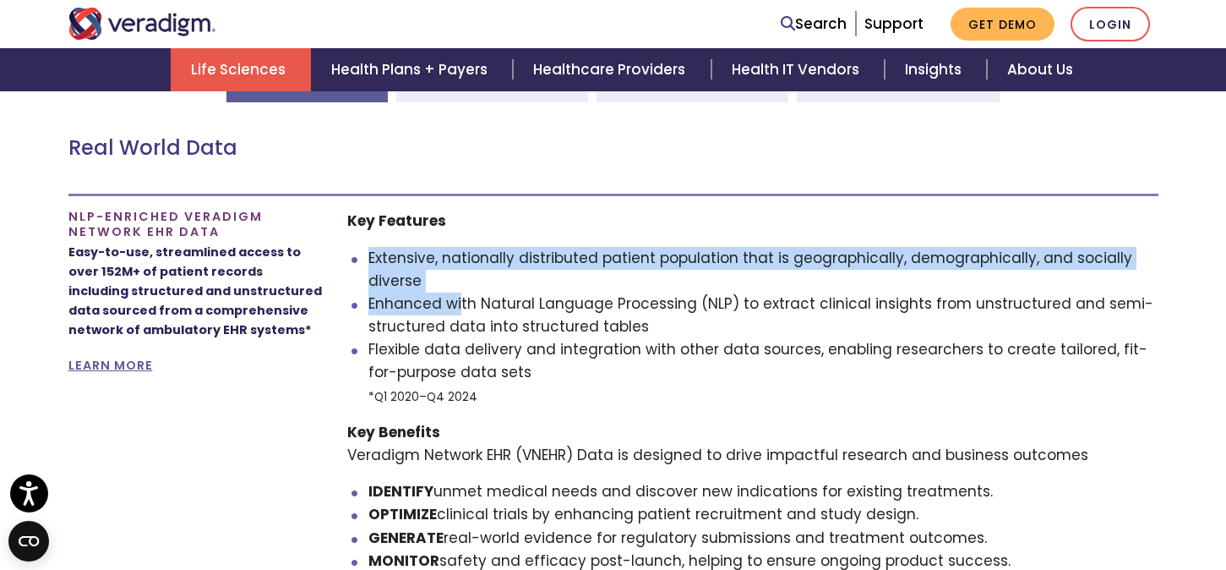
drag, startPoint x: 371, startPoint y: 253, endPoint x: 461, endPoint y: 301, distance: 101.7
click at [461, 301] on ul "Extensive, nationally distributed patient population that is geographically, de…" at bounding box center [752, 327] width 811 height 161
click at [461, 301] on li "Enhanced with Natural Language Processing (NLP) to extract clinical insights fr…" at bounding box center [763, 315] width 790 height 46
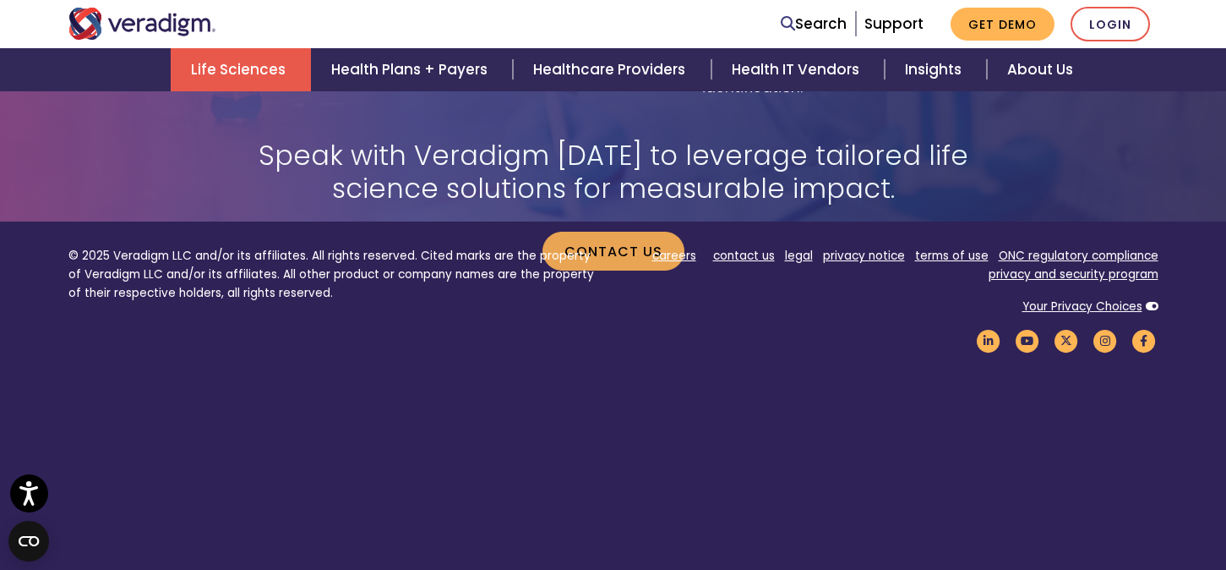
scroll to position [3687, 0]
